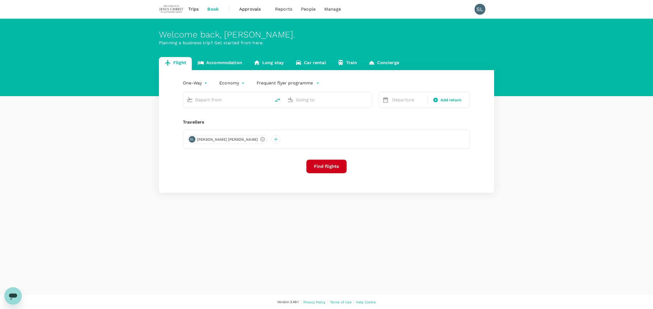
type input "roundtrip"
type input "Kuala Lumpur Intl (KUL)"
type input "Don Mueang Intl (DMK)"
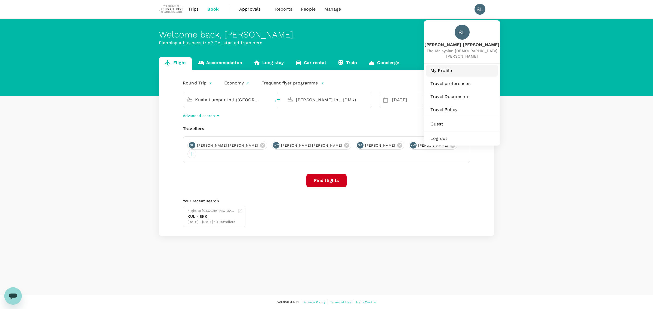
click at [445, 70] on span "My Profile" at bounding box center [461, 70] width 63 height 7
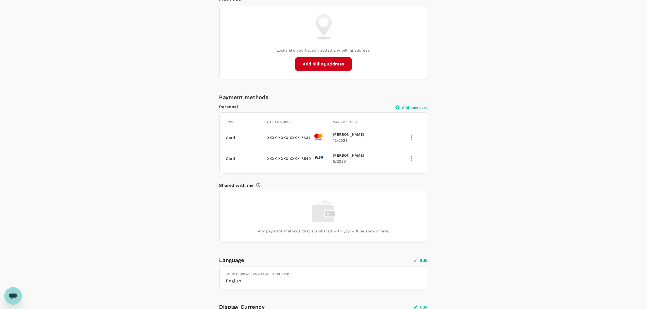
scroll to position [306, 0]
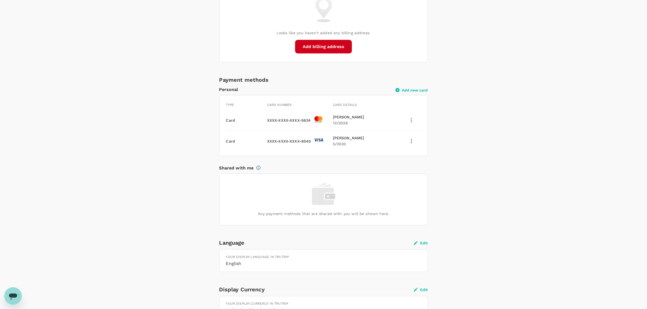
click at [411, 139] on icon "delete" at bounding box center [411, 141] width 1 height 4
click at [411, 169] on span "Delete" at bounding box center [416, 169] width 14 height 7
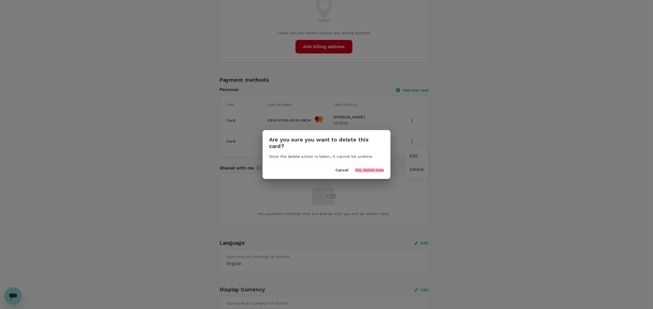
click at [366, 170] on button "Yes, delete now" at bounding box center [369, 170] width 29 height 4
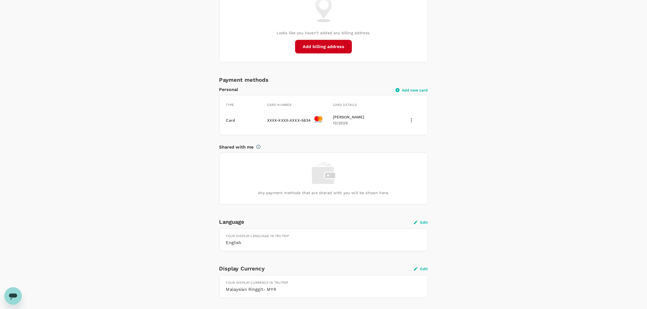
click at [411, 120] on icon "delete" at bounding box center [411, 120] width 7 height 7
click at [411, 150] on span "Delete" at bounding box center [416, 148] width 14 height 7
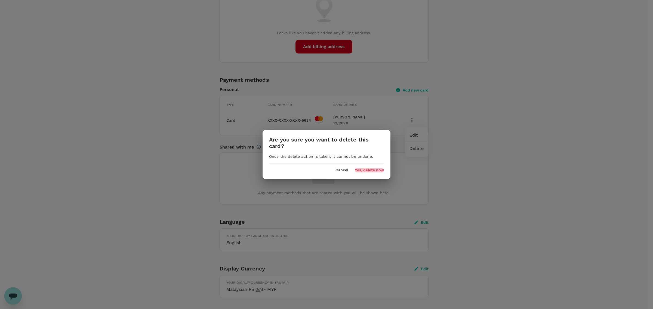
click at [367, 169] on button "Yes, delete now" at bounding box center [369, 170] width 29 height 4
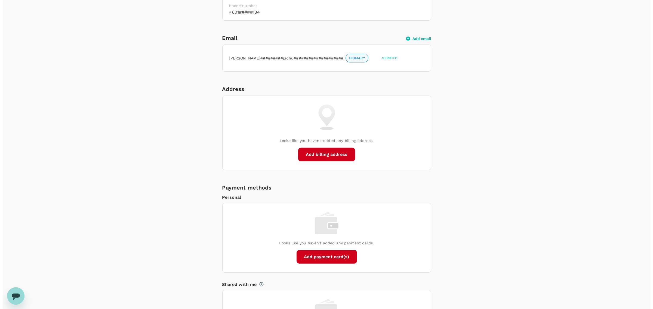
scroll to position [272, 0]
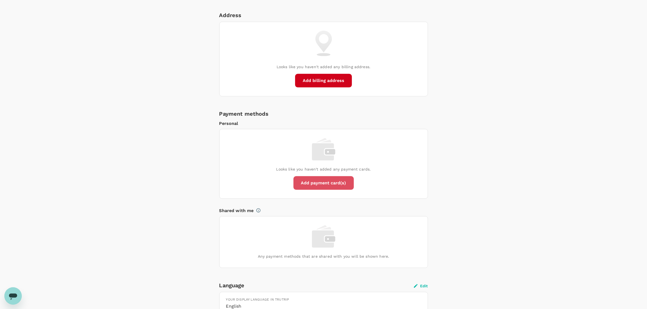
click at [328, 181] on button "Add payment card(s)" at bounding box center [324, 183] width 60 height 14
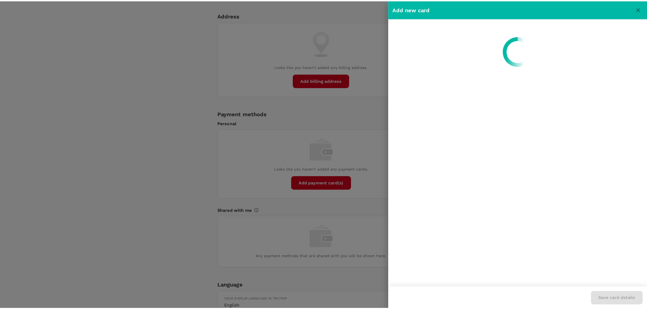
scroll to position [0, 0]
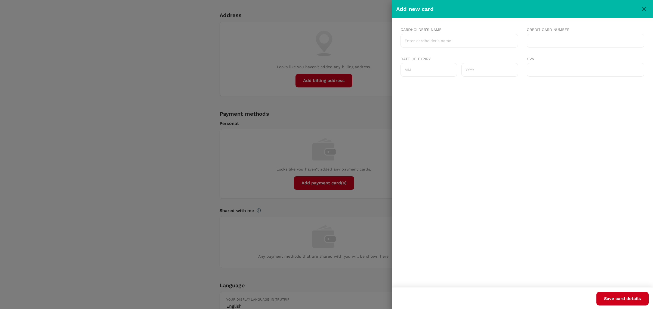
click at [418, 39] on input "Cardholder's name" at bounding box center [458, 41] width 117 height 14
type input "Samantha Lim"
click at [426, 69] on input "Date of expiry" at bounding box center [428, 70] width 57 height 14
type input "12"
click at [493, 66] on input "text" at bounding box center [489, 70] width 57 height 14
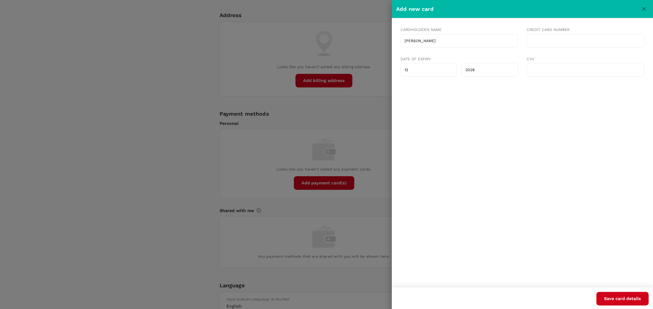
type input "2028"
click at [616, 297] on button "Save card details" at bounding box center [622, 299] width 52 height 14
click at [646, 6] on icon "close" at bounding box center [643, 9] width 7 height 7
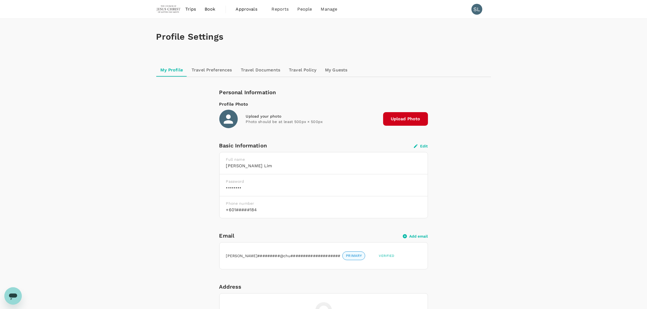
click at [173, 8] on img at bounding box center [168, 9] width 25 height 12
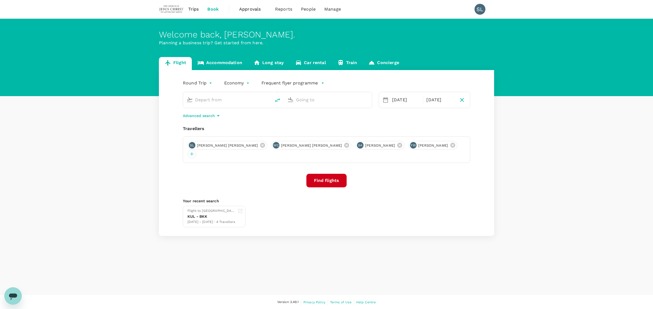
type input "Kuala Lumpur Intl (KUL)"
type input "Don Mueang Intl (DMK)"
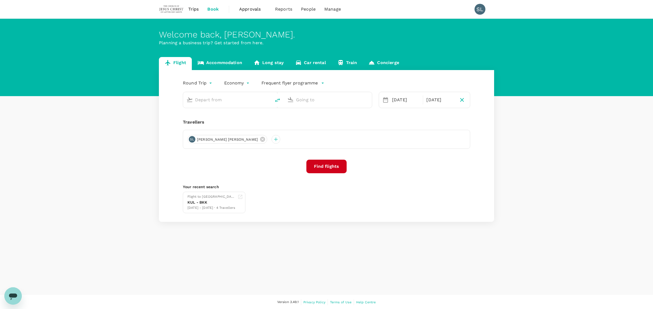
type input "Kuala Lumpur Intl (KUL)"
type input "Don Mueang Intl (DMK)"
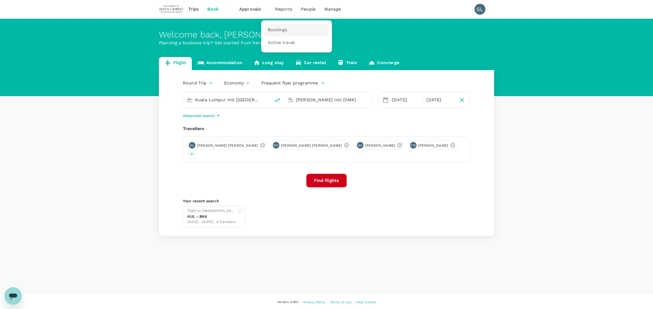
click at [277, 29] on span "Bookings" at bounding box center [277, 30] width 19 height 6
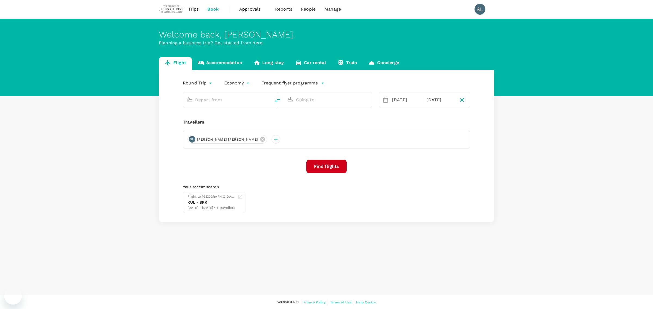
type input "Kuala Lumpur Intl (KUL)"
type input "Don Mueang Intl (DMK)"
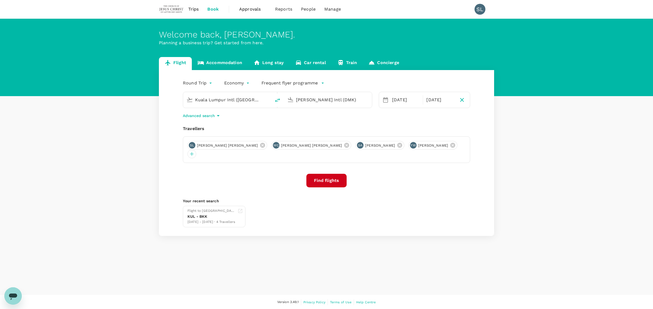
click at [194, 10] on span "Trips" at bounding box center [193, 9] width 11 height 7
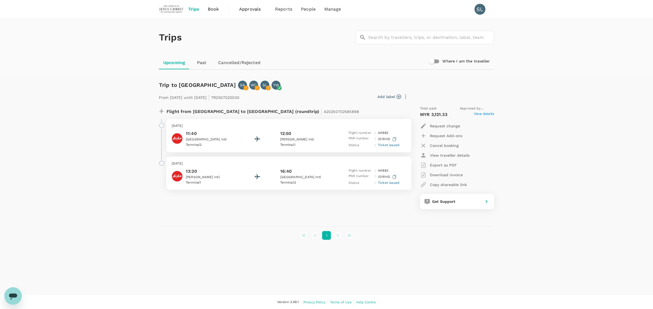
click at [216, 9] on span "Book" at bounding box center [213, 9] width 11 height 7
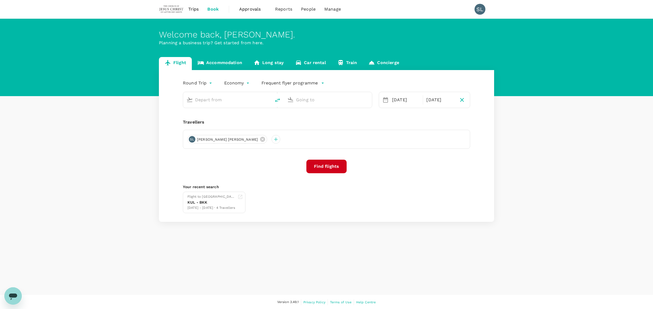
type input "Kuala Lumpur Intl (KUL)"
type input "Don Mueang Intl (DMK)"
type input "Kuala Lumpur Intl (KUL)"
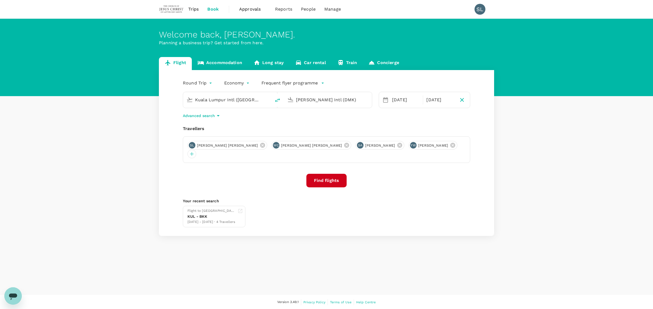
click at [326, 100] on input "Don Mueang Intl (DMK)" at bounding box center [328, 100] width 64 height 8
click at [329, 117] on div "Kuching Intl KCH" at bounding box center [332, 121] width 116 height 8
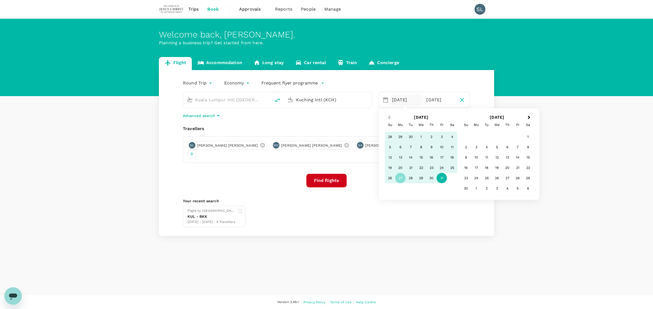
type input "Kuching Intl (KCH)"
click at [387, 117] on button "Previous Month" at bounding box center [388, 118] width 9 height 9
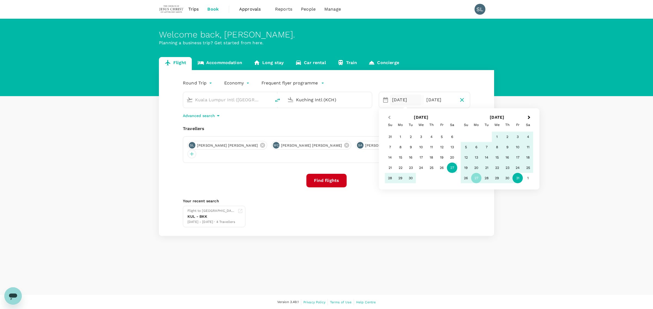
click at [387, 117] on button "Previous Month" at bounding box center [388, 118] width 9 height 9
click at [443, 167] on div "22" at bounding box center [441, 168] width 10 height 10
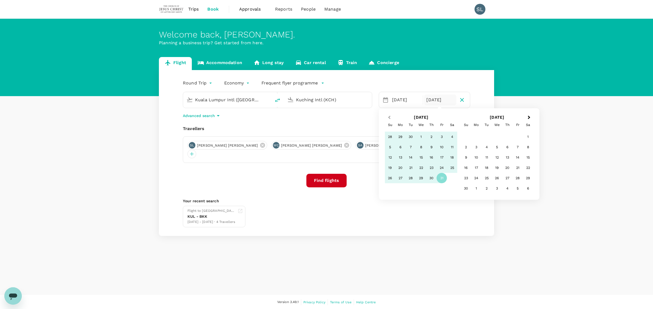
click at [391, 119] on button "Previous Month" at bounding box center [388, 118] width 9 height 9
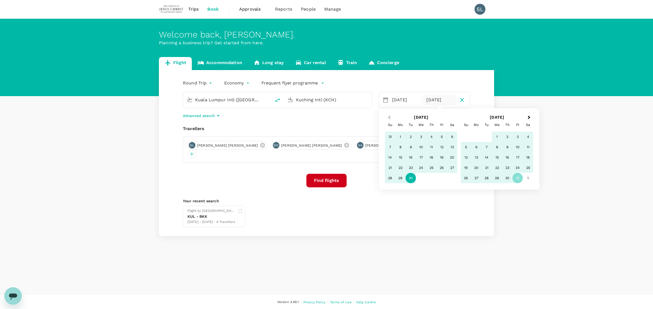
click at [391, 119] on button "Previous Month" at bounding box center [388, 118] width 9 height 9
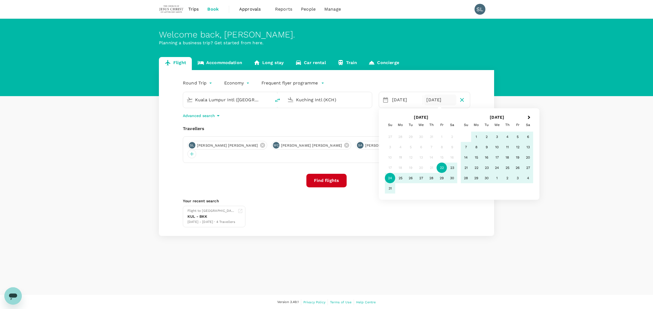
click at [391, 180] on div "24" at bounding box center [390, 178] width 10 height 10
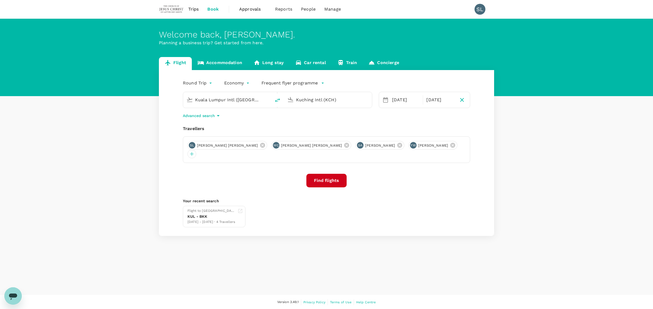
click at [391, 180] on div "Find flights" at bounding box center [326, 181] width 287 height 14
click at [450, 146] on icon at bounding box center [452, 145] width 5 height 5
click at [397, 147] on icon at bounding box center [399, 146] width 5 height 5
click at [343, 146] on icon at bounding box center [346, 146] width 6 height 6
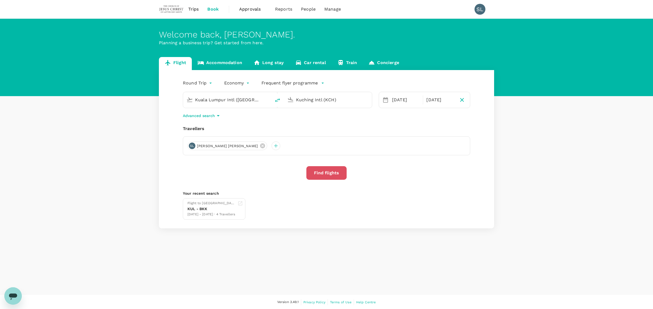
click at [317, 173] on button "Find flights" at bounding box center [326, 173] width 40 height 14
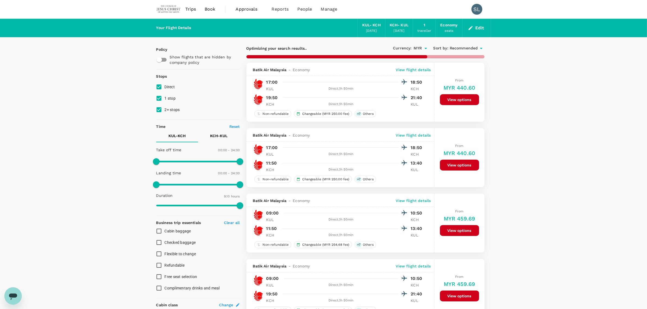
click at [157, 97] on input "1 stop" at bounding box center [158, 98] width 11 height 11
checkbox input "false"
click at [159, 107] on input "2+ stops" at bounding box center [158, 109] width 11 height 11
checkbox input "false"
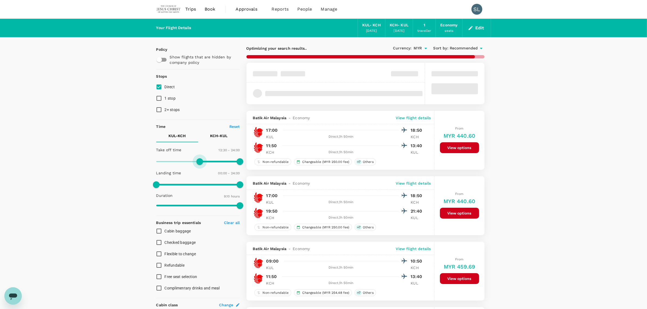
type input "810"
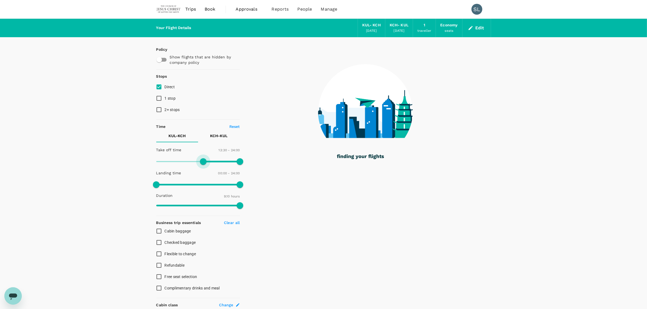
drag, startPoint x: 156, startPoint y: 161, endPoint x: 204, endPoint y: 161, distance: 48.1
click at [204, 161] on span at bounding box center [203, 162] width 7 height 7
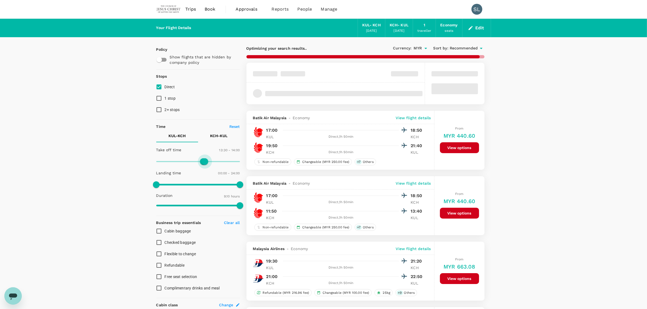
type input "810"
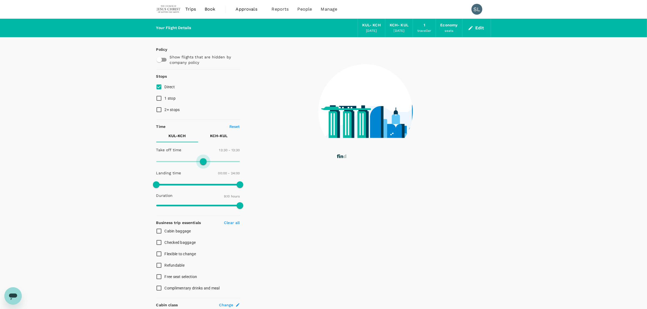
drag, startPoint x: 239, startPoint y: 160, endPoint x: 203, endPoint y: 160, distance: 36.2
click at [203, 160] on span at bounding box center [198, 162] width 84 height 8
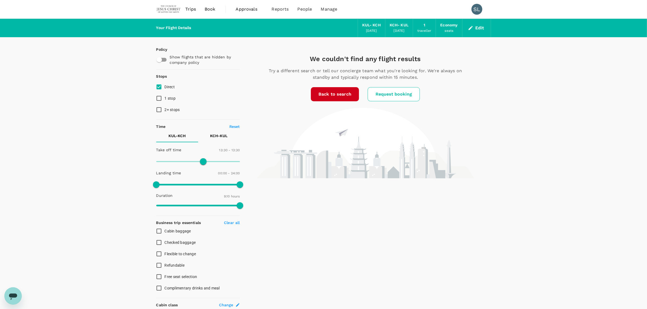
click at [234, 126] on p "Reset" at bounding box center [234, 126] width 11 height 5
type input "0"
type input "1440"
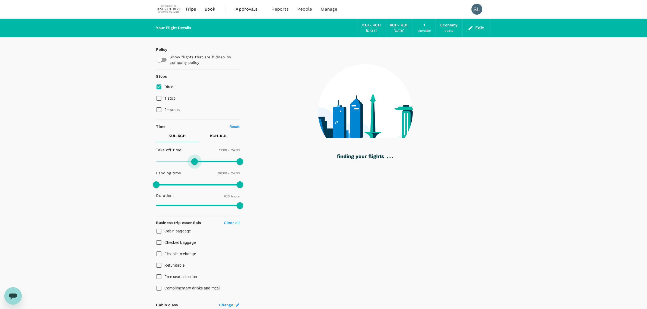
type input "690"
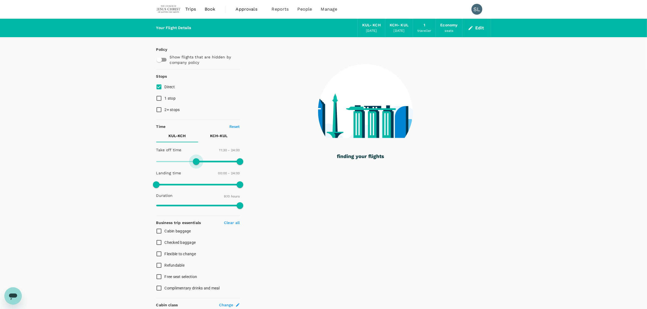
drag, startPoint x: 156, startPoint y: 162, endPoint x: 196, endPoint y: 160, distance: 40.6
click at [196, 160] on span at bounding box center [196, 162] width 7 height 7
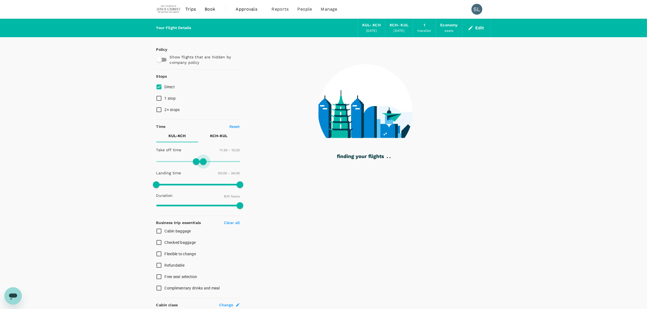
type input "840"
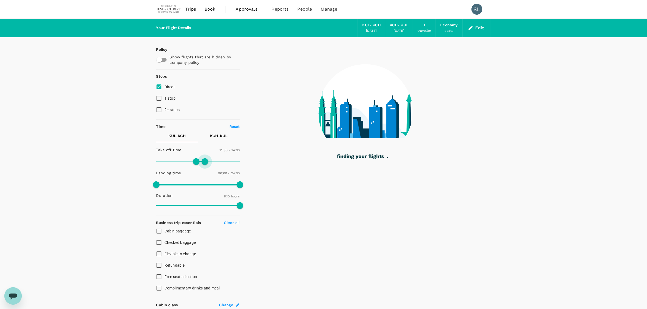
drag, startPoint x: 239, startPoint y: 159, endPoint x: 205, endPoint y: 163, distance: 33.6
click at [205, 163] on span at bounding box center [205, 162] width 7 height 7
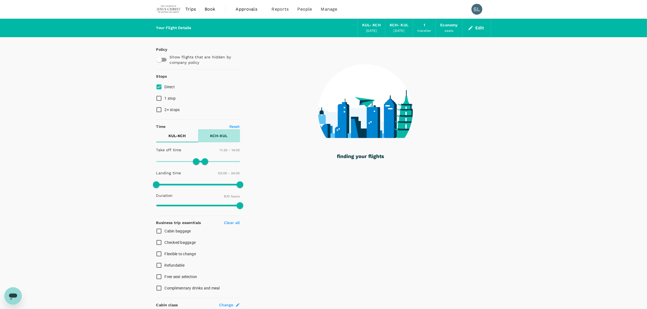
click at [217, 139] on button "KCH - KUL" at bounding box center [219, 135] width 42 height 13
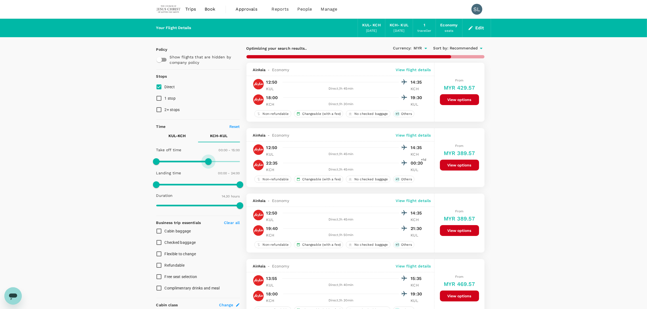
type input "840"
drag, startPoint x: 239, startPoint y: 161, endPoint x: 204, endPoint y: 162, distance: 34.3
click at [204, 162] on span at bounding box center [205, 162] width 7 height 7
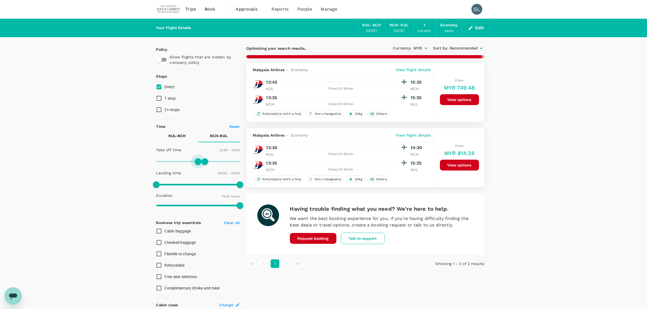
type input "750"
drag, startPoint x: 157, startPoint y: 161, endPoint x: 199, endPoint y: 157, distance: 42.1
click at [200, 159] on span at bounding box center [200, 162] width 7 height 7
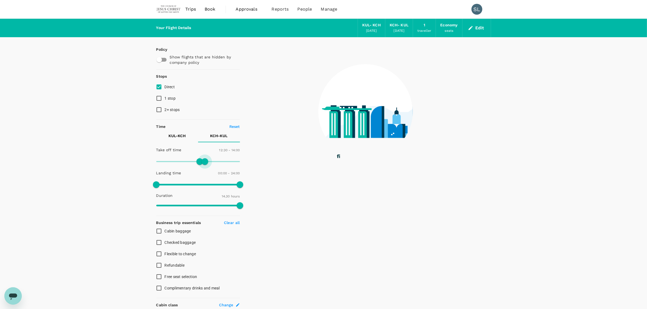
type input "960"
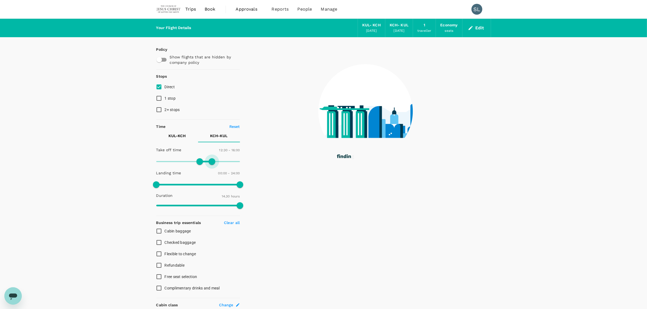
drag, startPoint x: 206, startPoint y: 162, endPoint x: 211, endPoint y: 162, distance: 5.5
click at [211, 162] on span at bounding box center [212, 162] width 7 height 7
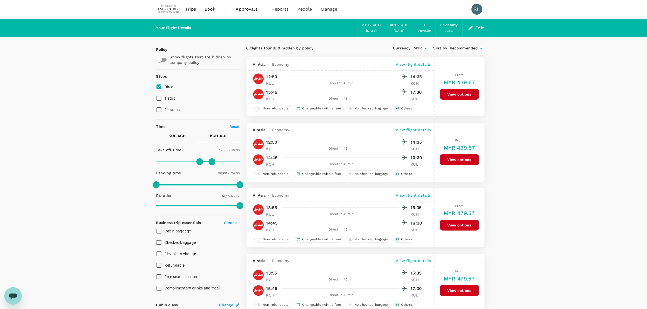
click at [468, 163] on button "View options" at bounding box center [459, 159] width 39 height 11
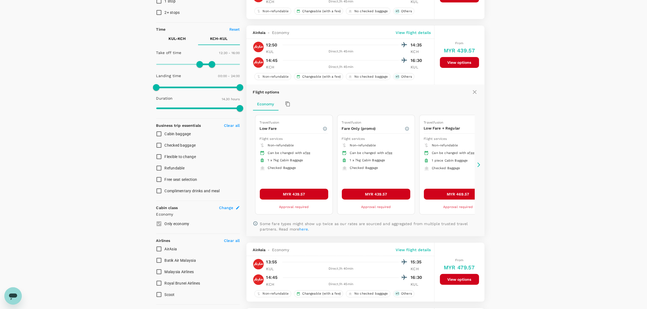
scroll to position [124, 0]
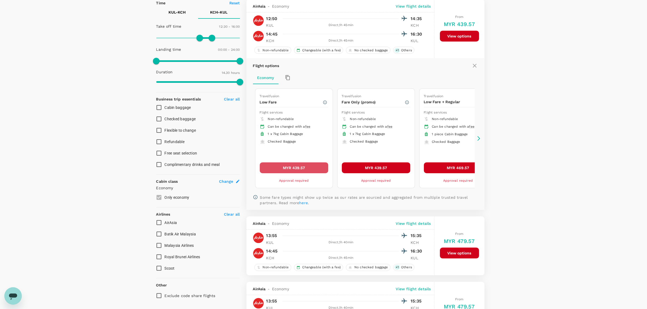
click at [294, 169] on button "MYR 439.57" at bounding box center [294, 168] width 69 height 11
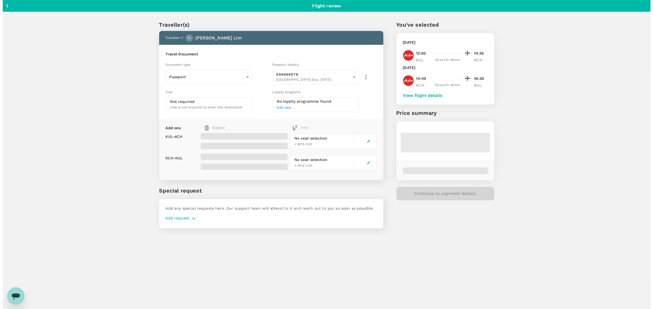
scroll to position [14, 0]
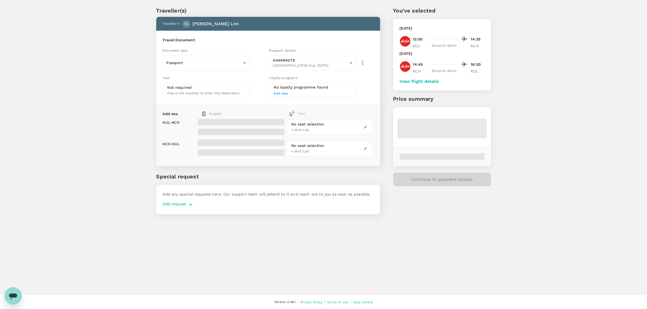
click at [198, 120] on span at bounding box center [241, 122] width 87 height 7
click at [346, 128] on div "No seat selection + MYR 0.00" at bounding box center [330, 127] width 87 height 15
click at [365, 126] on icon "button" at bounding box center [365, 127] width 3 height 3
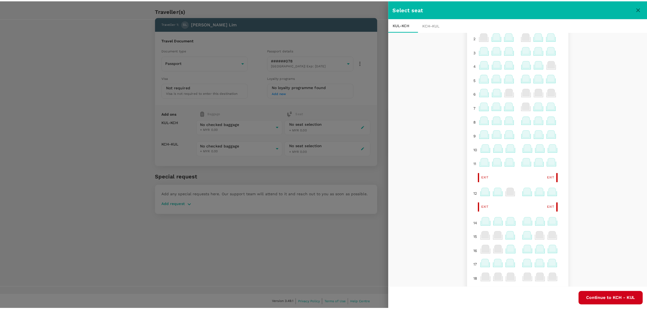
scroll to position [0, 0]
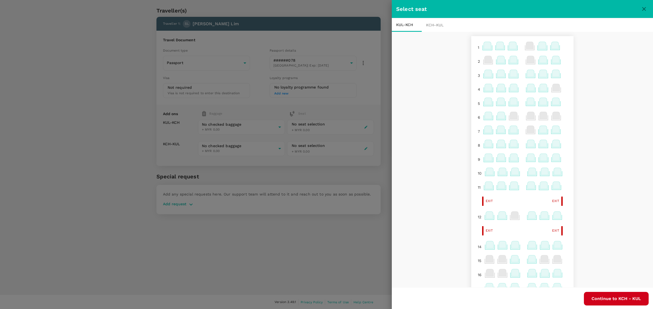
click at [485, 119] on icon at bounding box center [488, 115] width 7 height 7
click at [546, 105] on p "Select" at bounding box center [548, 104] width 12 height 5
click at [612, 298] on button "Continue to KCH - KUL" at bounding box center [615, 299] width 65 height 14
click at [483, 114] on icon at bounding box center [488, 117] width 11 height 11
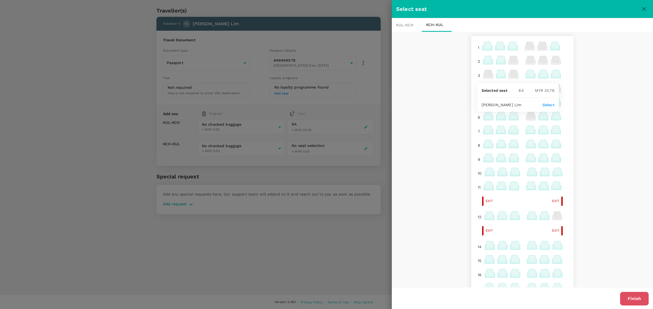
click at [632, 302] on button "Finish" at bounding box center [634, 299] width 29 height 14
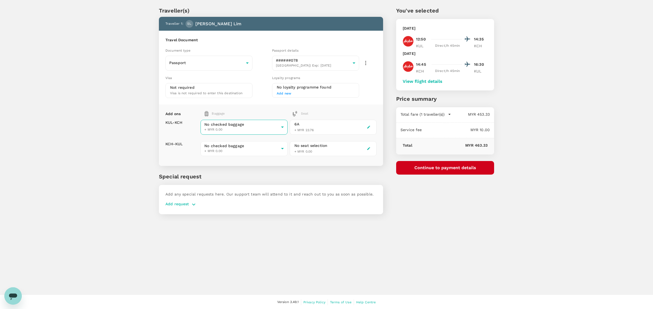
click at [259, 123] on body "Back to flight results Flight review Traveller(s) Traveller 1 : SL Samantha Sui…" at bounding box center [326, 148] width 653 height 324
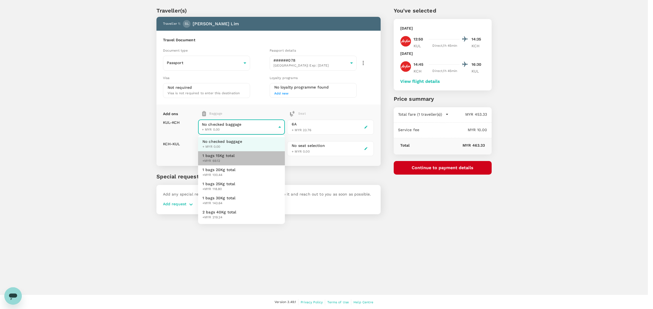
click at [251, 154] on li "1 bags 15Kg total +MYR 69.12" at bounding box center [241, 158] width 87 height 14
type input "1 - 69.12"
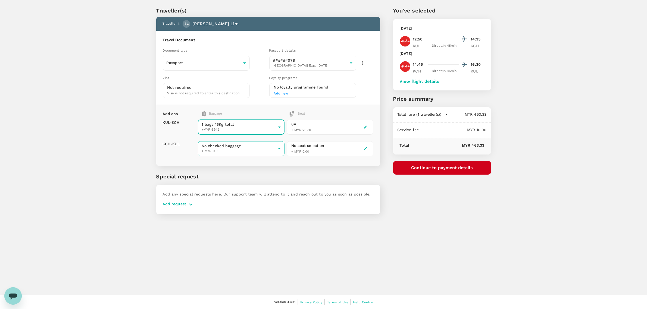
click at [251, 147] on body "Back to flight results Flight review Traveller(s) Traveller 1 : SL Samantha Sui…" at bounding box center [323, 148] width 647 height 324
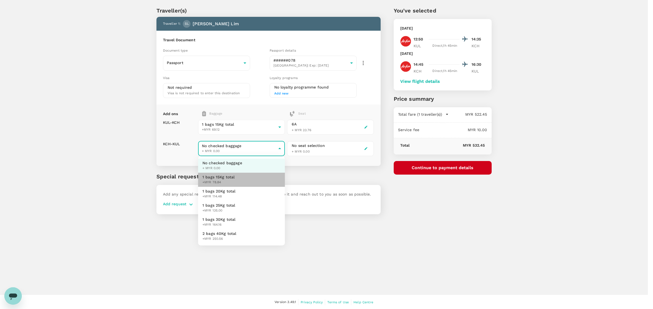
click at [227, 184] on span "+MYR 78.84" at bounding box center [218, 182] width 32 height 5
type input "1 - 78.84"
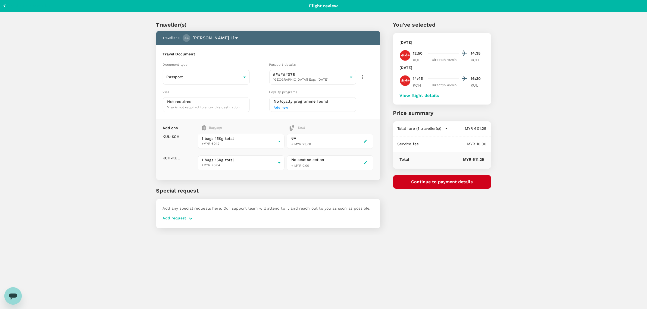
click at [5, 6] on icon "button" at bounding box center [4, 6] width 2 height 4
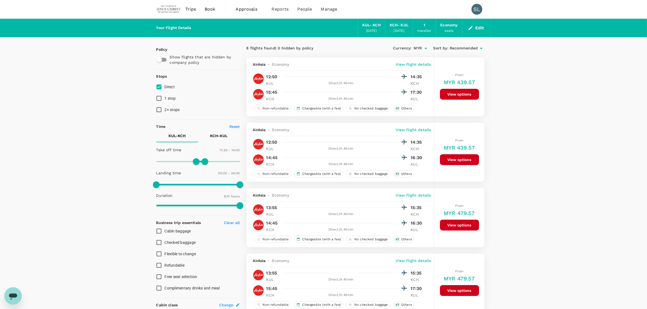
click at [169, 10] on img at bounding box center [168, 9] width 25 height 12
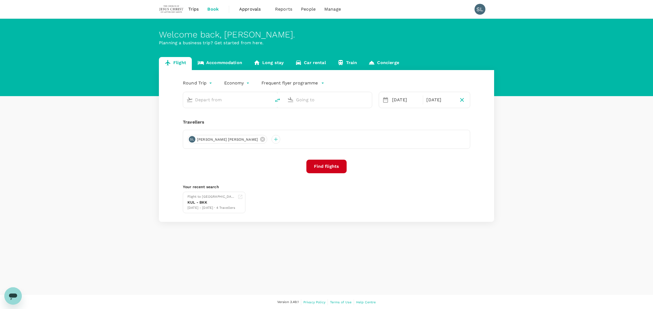
type input "Kuala Lumpur Intl (KUL)"
type input "Kuching Intl (KCH)"
type input "Kuala Lumpur Intl (KUL)"
type input "Kuching Intl (KCH)"
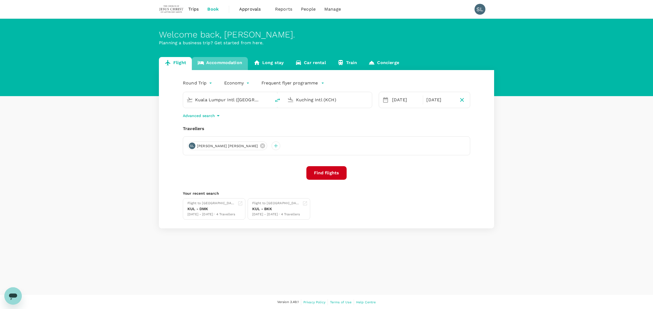
click at [229, 63] on link "Accommodation" at bounding box center [220, 63] width 56 height 13
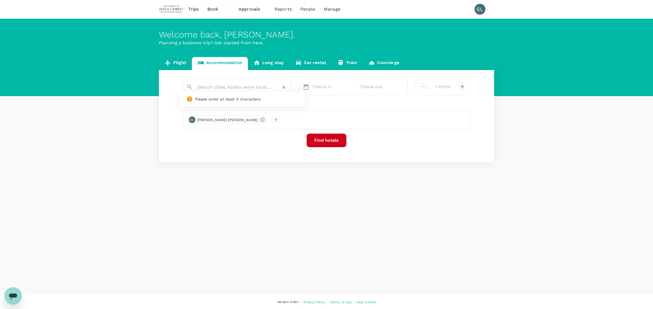
click at [230, 91] on input "text" at bounding box center [234, 87] width 75 height 8
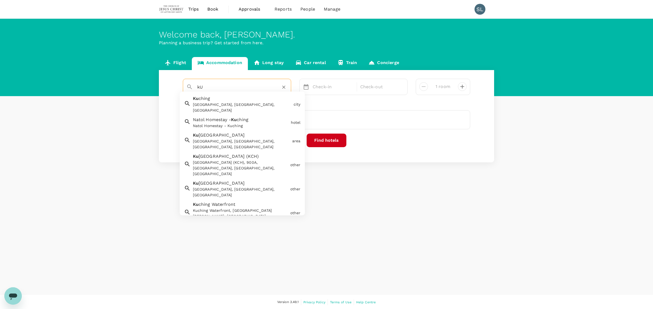
type input "k"
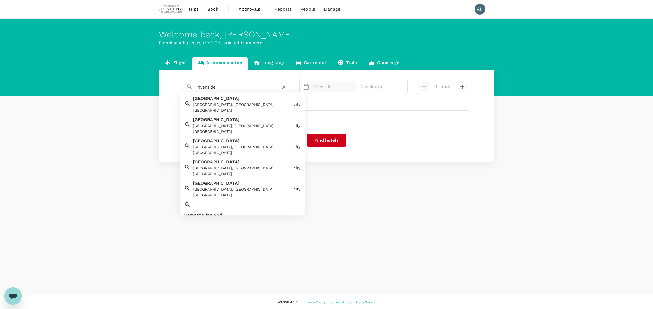
type input "riverside"
click at [328, 89] on p "Check-in" at bounding box center [332, 87] width 41 height 7
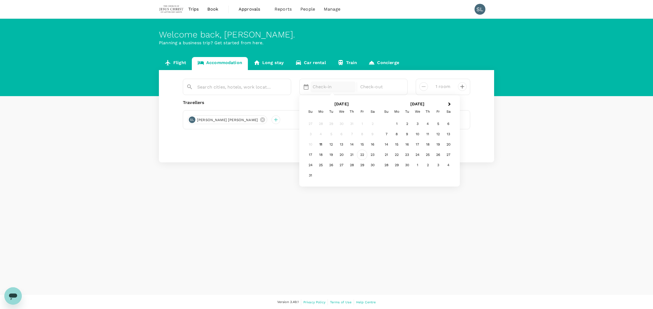
click at [360, 156] on div "22" at bounding box center [362, 155] width 10 height 10
click at [310, 165] on div "24" at bounding box center [310, 165] width 10 height 10
click at [332, 142] on button "Find hotels" at bounding box center [326, 141] width 40 height 14
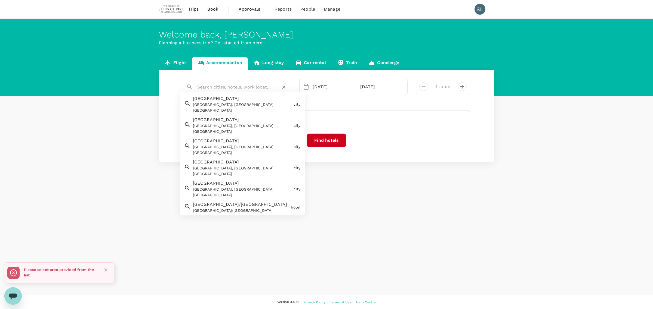
click at [244, 89] on input "text" at bounding box center [234, 87] width 75 height 8
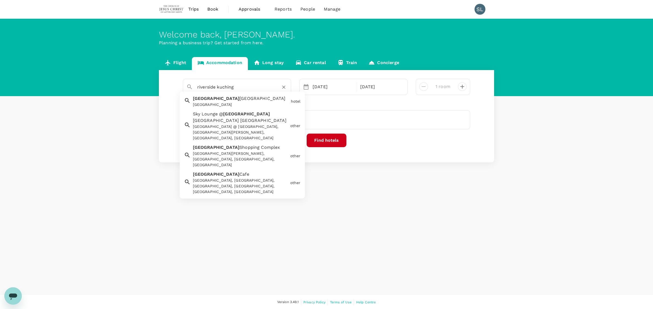
click at [239, 101] on span "Majestic Hotel" at bounding box center [262, 98] width 46 height 5
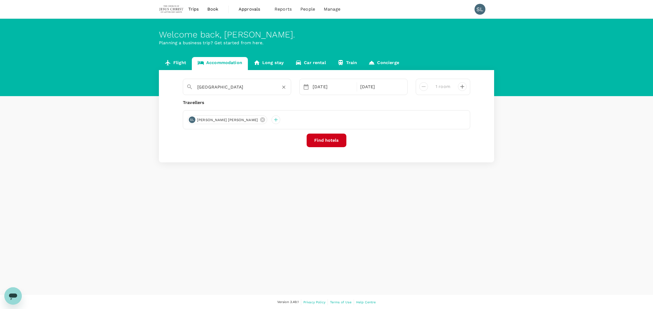
type input "Riverside Majestic Hotel"
click at [325, 143] on button "Find hotels" at bounding box center [326, 141] width 40 height 14
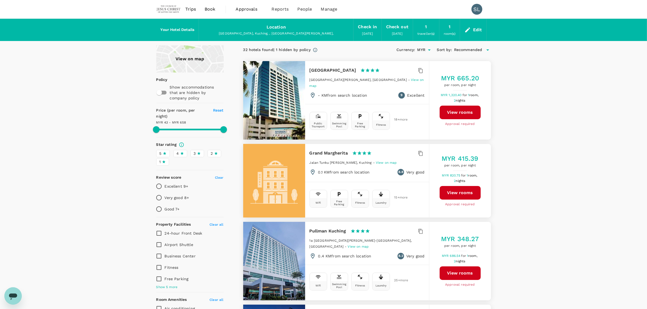
click at [452, 188] on button "View rooms" at bounding box center [460, 193] width 41 height 14
type input "657.75"
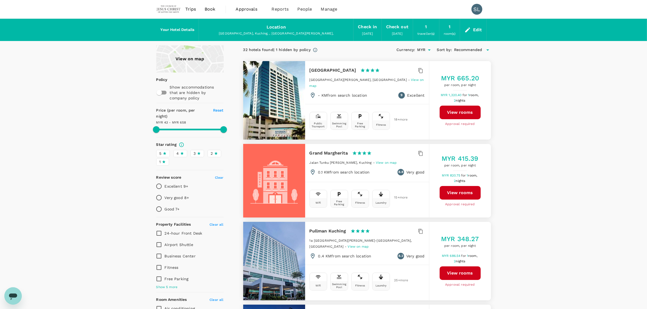
click at [479, 29] on div "Edit" at bounding box center [477, 30] width 9 height 8
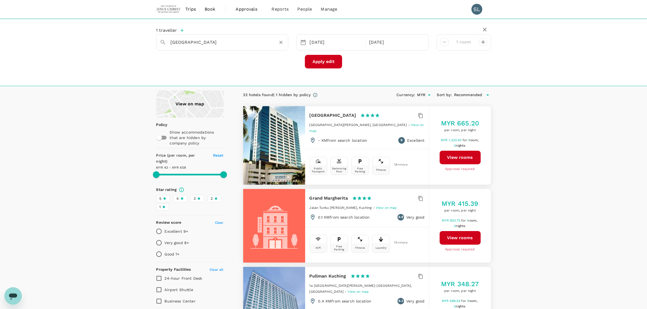
click at [209, 42] on input "Riverside Majestic Hotel" at bounding box center [220, 42] width 99 height 8
click at [222, 42] on input "Kuching" at bounding box center [220, 42] width 99 height 8
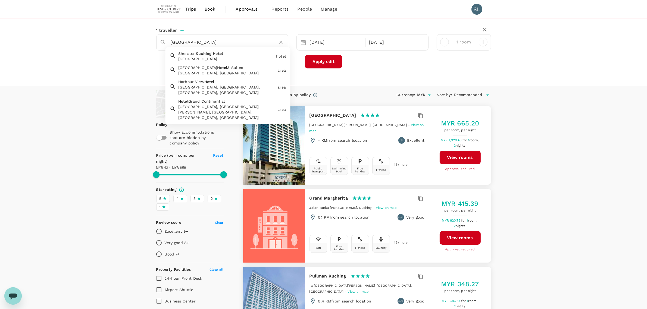
type input "Kuching"
click at [123, 69] on div "1 traveller Kuching Sheraton Kuching Hotel Sheraton Kuching Hotel hotel Merdeka…" at bounding box center [323, 52] width 647 height 67
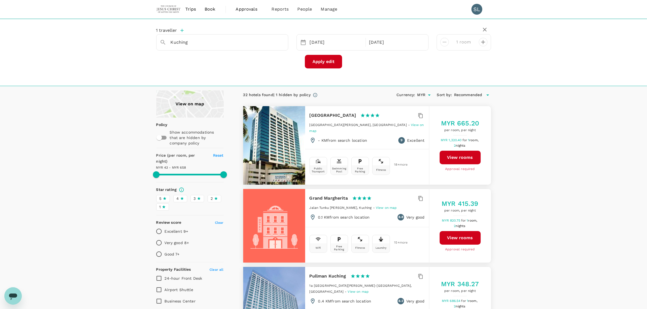
click at [322, 62] on button "Apply edit" at bounding box center [323, 62] width 37 height 14
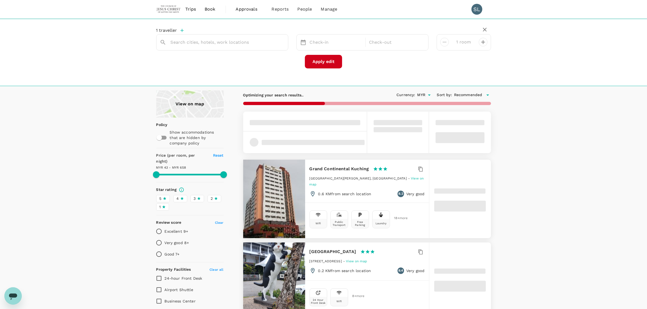
type input "Kuching"
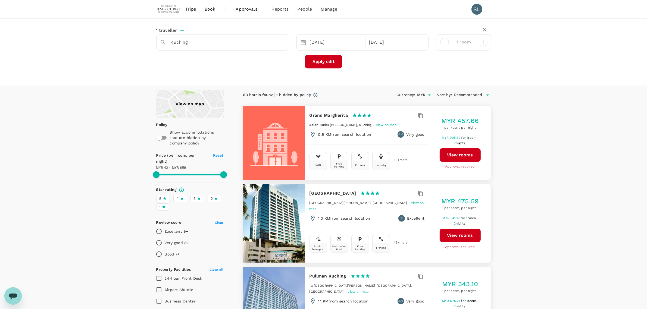
type input "657.75"
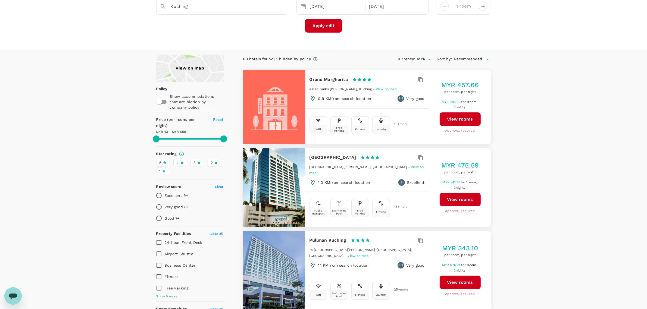
scroll to position [34, 0]
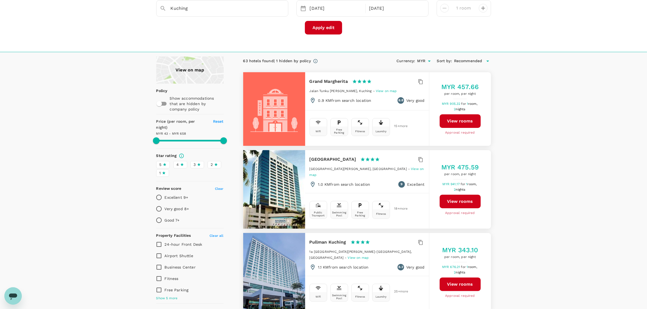
click at [158, 192] on input "Excellent 9+" at bounding box center [158, 197] width 11 height 11
radio input "true"
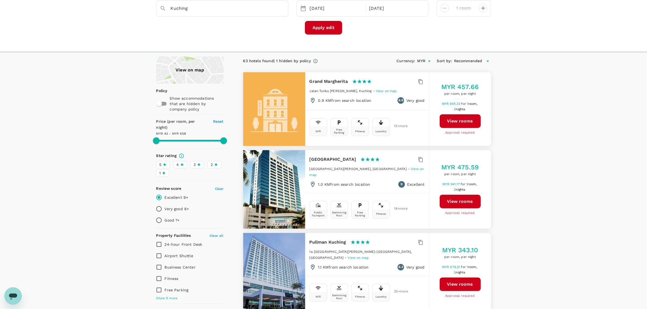
type input "657.75"
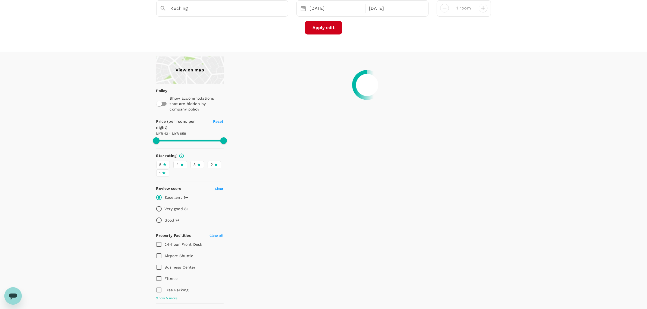
click at [159, 203] on input "Very good 8+" at bounding box center [158, 208] width 11 height 11
radio input "true"
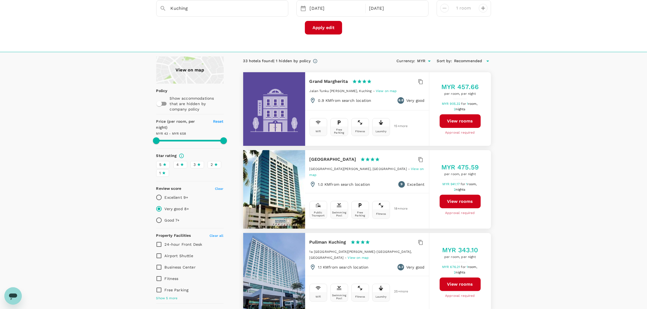
click at [449, 199] on button "View rooms" at bounding box center [460, 202] width 41 height 14
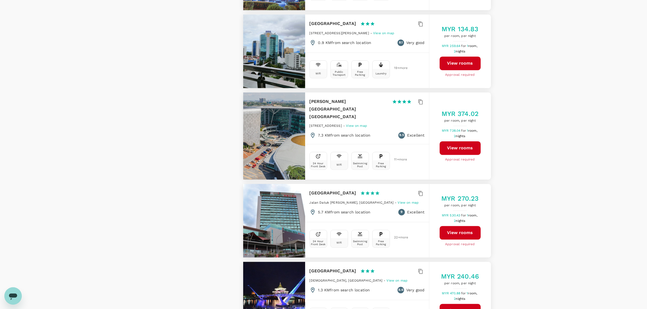
scroll to position [1393, 0]
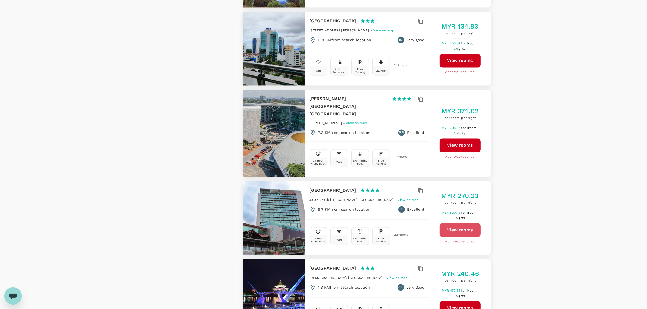
click at [462, 223] on button "View rooms" at bounding box center [460, 230] width 41 height 14
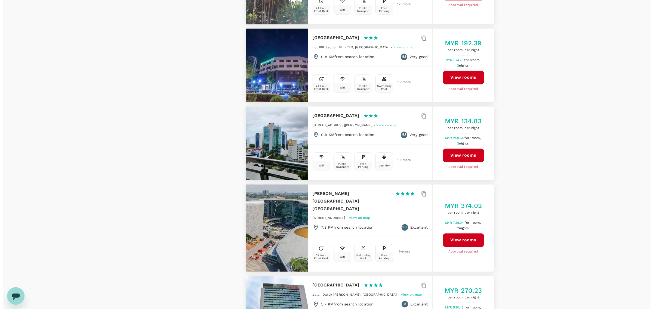
scroll to position [1300, 0]
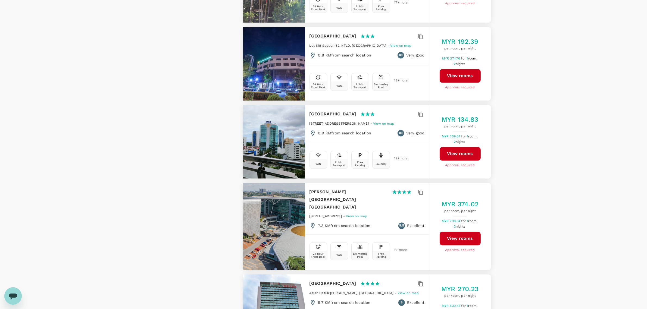
click at [470, 232] on button "View rooms" at bounding box center [460, 239] width 41 height 14
type input "657.75"
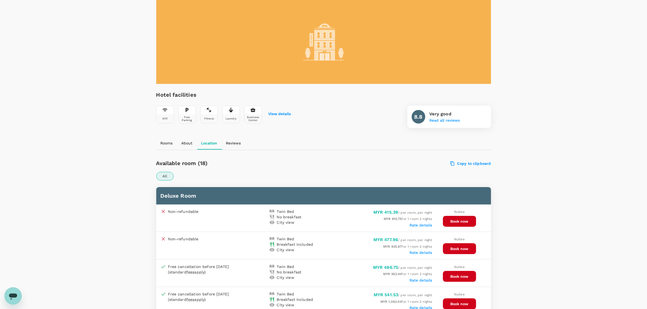
scroll to position [79, 0]
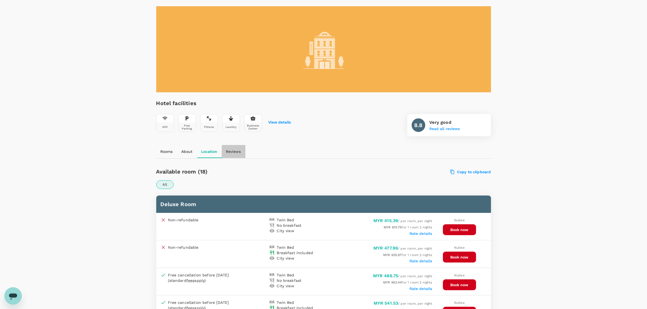
click at [238, 148] on button "Reviews" at bounding box center [234, 151] width 24 height 13
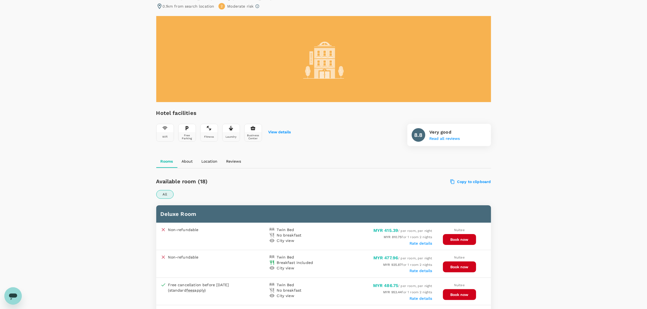
scroll to position [0, 0]
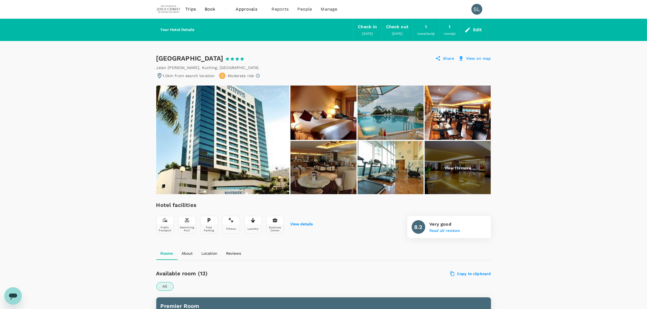
click at [214, 9] on span "Book" at bounding box center [210, 9] width 11 height 7
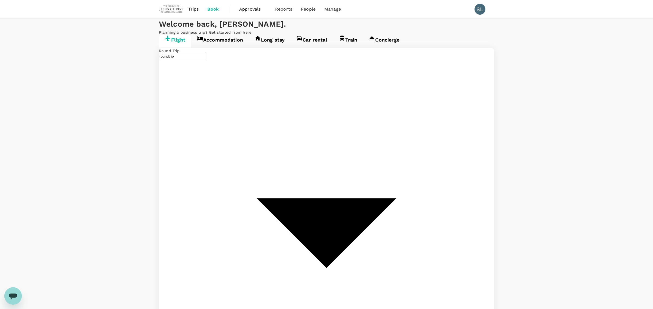
type input "Kuala Lumpur Intl ([GEOGRAPHIC_DATA])"
type input "Kuching Intl (KCH)"
click at [215, 48] on link "Accommodation" at bounding box center [220, 41] width 58 height 13
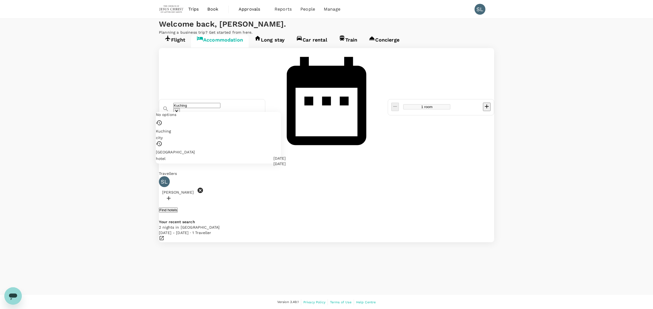
click at [220, 103] on input "Kuching" at bounding box center [196, 105] width 47 height 5
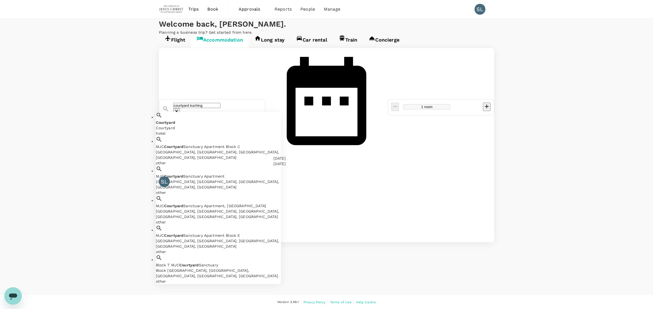
type input "Kuching"
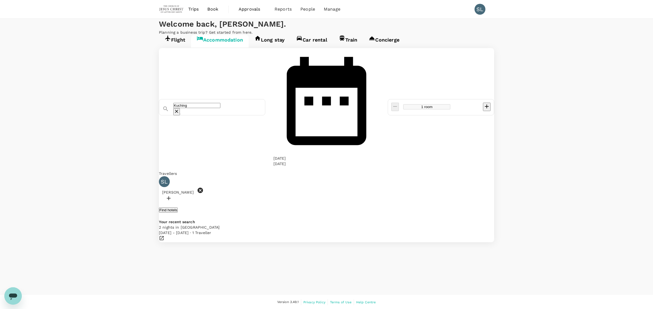
click at [178, 208] on button "Find hotels" at bounding box center [168, 210] width 19 height 5
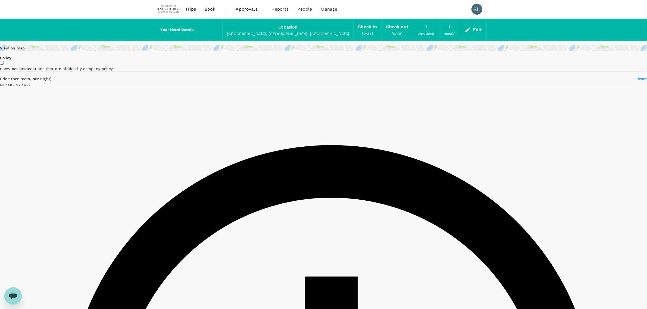
type input "657.42"
type input "58.75"
type input "657.75"
type input "42.75"
type input "657.75"
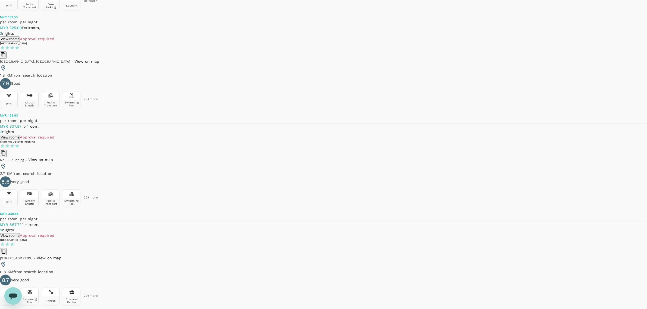
scroll to position [1393, 0]
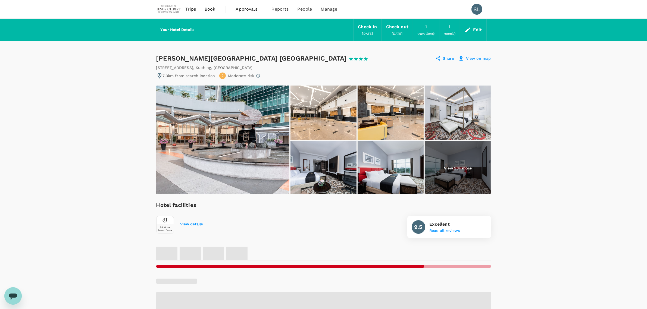
click at [463, 166] on p "View 53+ more" at bounding box center [458, 168] width 28 height 5
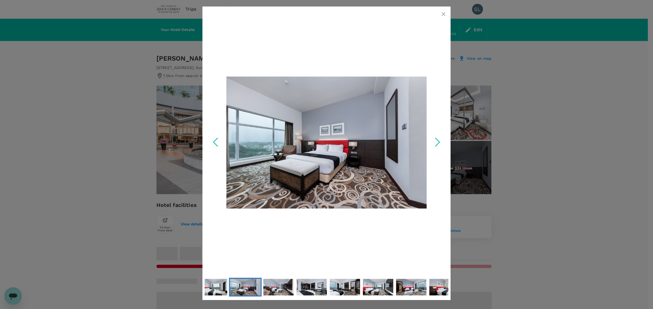
click at [439, 139] on icon "Next Slide" at bounding box center [437, 142] width 16 height 16
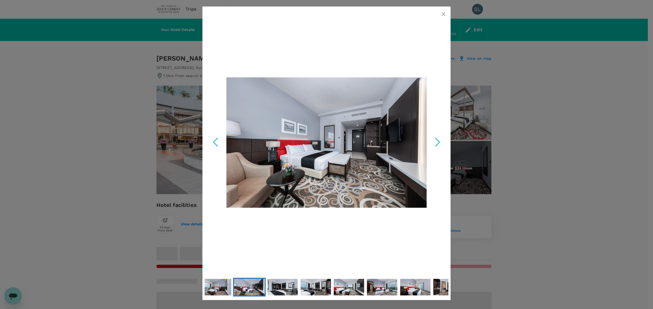
click at [439, 139] on icon "Next Slide" at bounding box center [437, 142] width 16 height 16
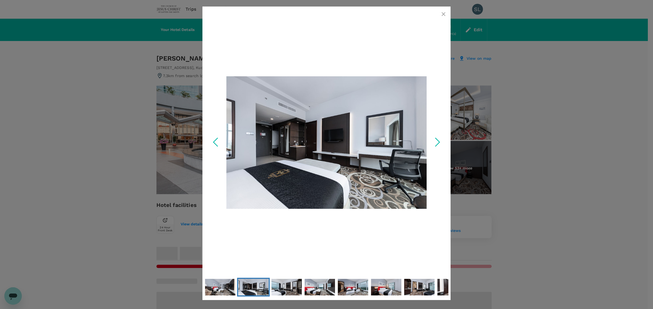
click at [439, 139] on icon "Next Slide" at bounding box center [437, 142] width 16 height 16
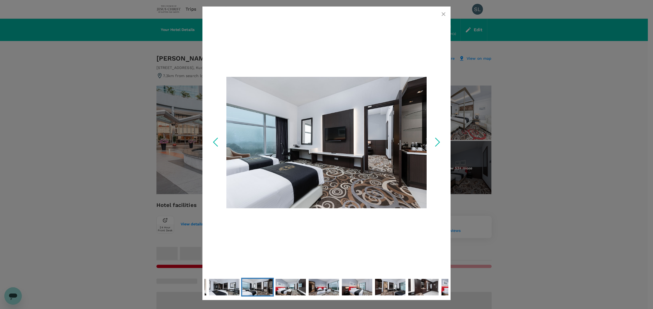
click at [439, 139] on icon "Next Slide" at bounding box center [437, 142] width 16 height 16
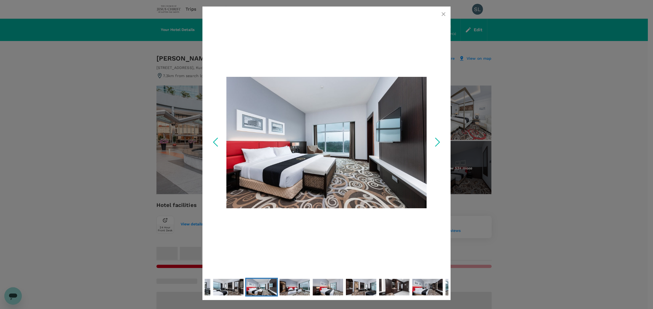
click at [439, 139] on icon "Next Slide" at bounding box center [437, 142] width 16 height 16
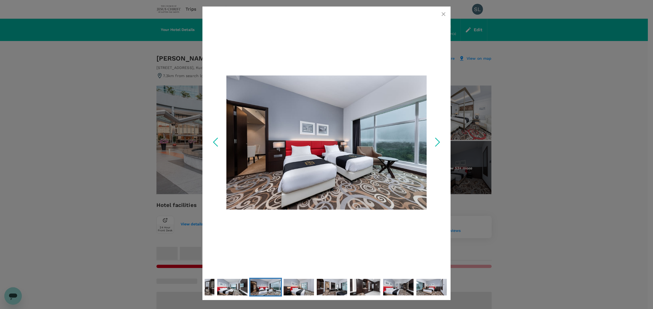
click at [439, 139] on icon "Next Slide" at bounding box center [437, 142] width 16 height 16
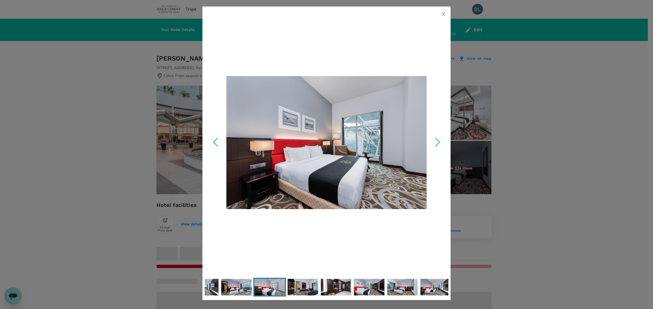
click at [439, 139] on icon "Next Slide" at bounding box center [437, 142] width 16 height 16
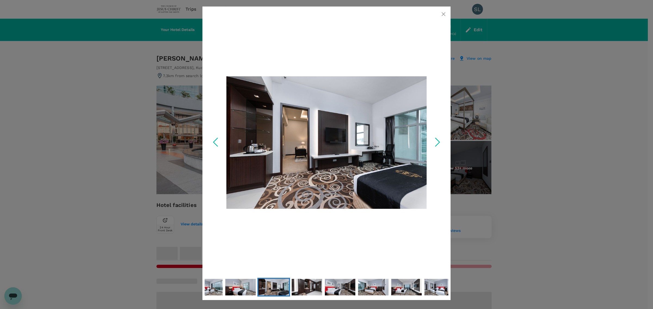
click at [439, 139] on icon "Next Slide" at bounding box center [437, 142] width 16 height 16
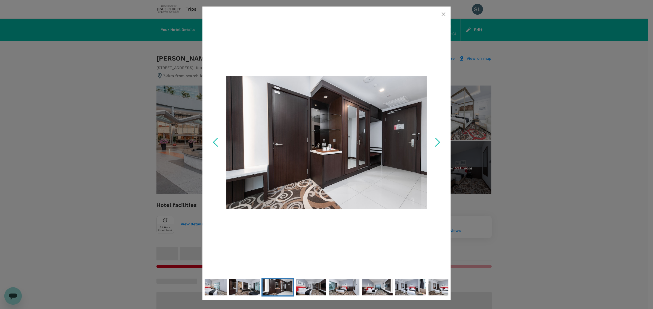
click at [439, 139] on icon "Next Slide" at bounding box center [437, 142] width 16 height 16
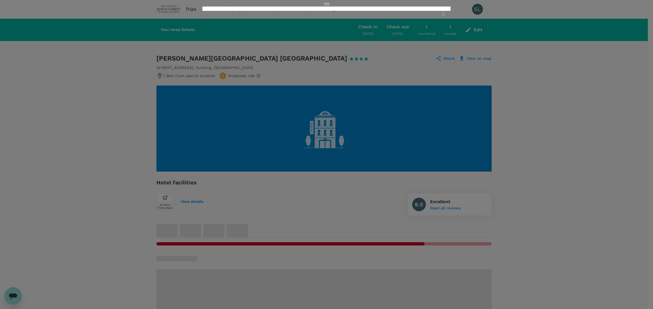
click at [585, 132] on div at bounding box center [326, 154] width 653 height 309
click at [474, 159] on div at bounding box center [326, 154] width 653 height 309
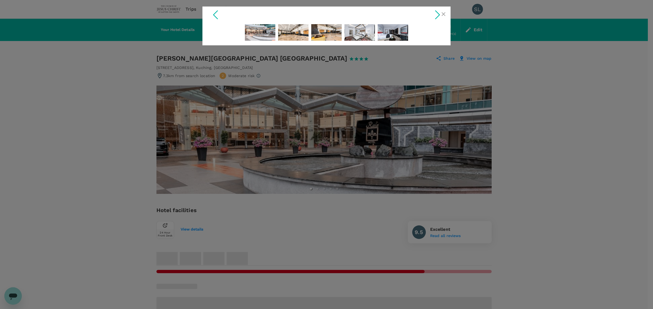
click at [312, 106] on div at bounding box center [326, 154] width 653 height 309
click at [468, 139] on div at bounding box center [326, 154] width 653 height 309
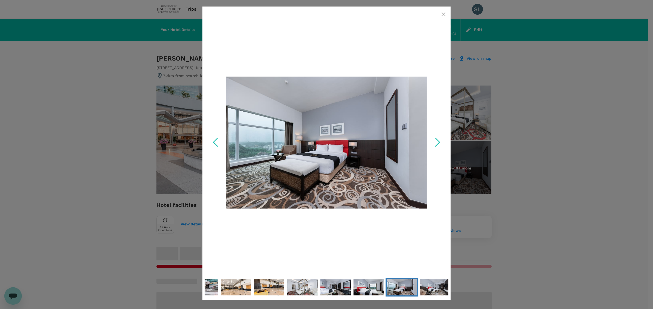
click at [444, 17] on icon "button" at bounding box center [443, 14] width 7 height 7
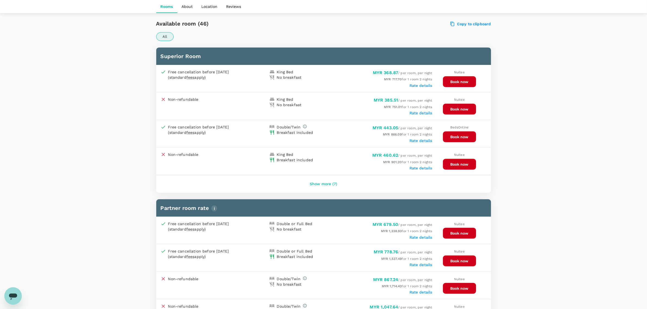
scroll to position [238, 0]
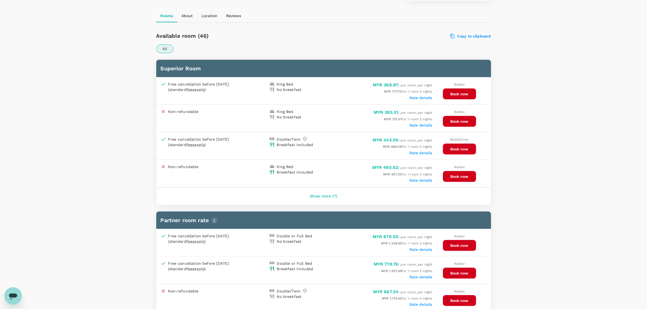
click at [463, 150] on button "Book now" at bounding box center [459, 149] width 33 height 11
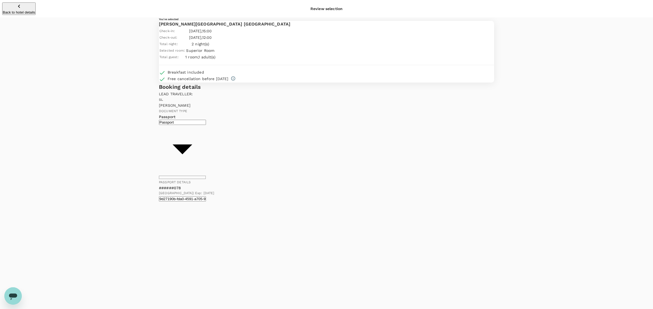
drag, startPoint x: 574, startPoint y: 224, endPoint x: 567, endPoint y: 225, distance: 7.2
